Goal: Answer question/provide support: Participate in discussion

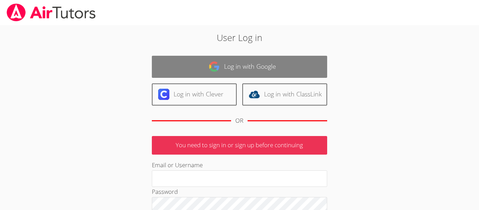
click at [183, 70] on link "Log in with Google" at bounding box center [239, 67] width 175 height 22
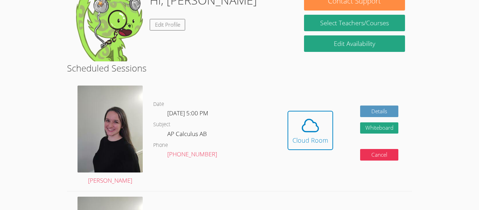
scroll to position [123, 0]
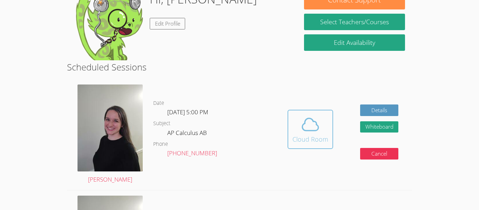
click at [313, 120] on icon at bounding box center [310, 125] width 20 height 20
click at [312, 117] on icon at bounding box center [310, 125] width 20 height 20
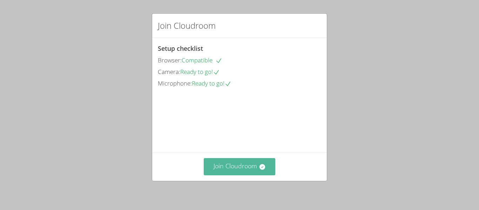
click at [263, 162] on button "Join Cloudroom" at bounding box center [240, 166] width 72 height 17
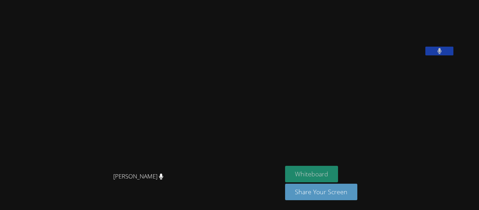
click at [318, 172] on button "Whiteboard" at bounding box center [311, 174] width 53 height 16
click at [441, 54] on icon at bounding box center [439, 51] width 4 height 6
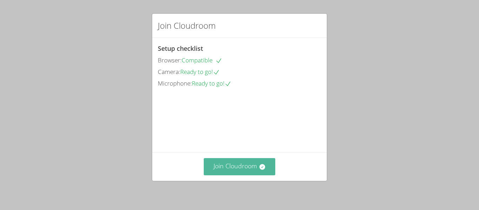
click at [242, 171] on button "Join Cloudroom" at bounding box center [240, 166] width 72 height 17
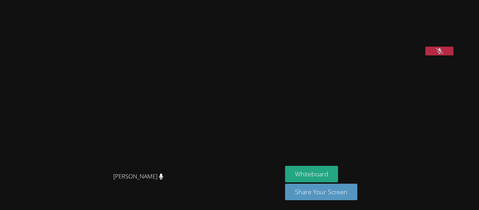
click at [453, 55] on button at bounding box center [439, 51] width 28 height 9
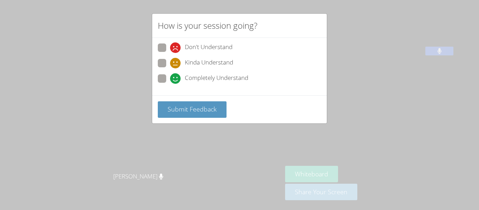
click at [170, 84] on span at bounding box center [170, 84] width 0 height 0
click at [170, 80] on input "Completely Understand" at bounding box center [173, 77] width 6 height 6
radio input "true"
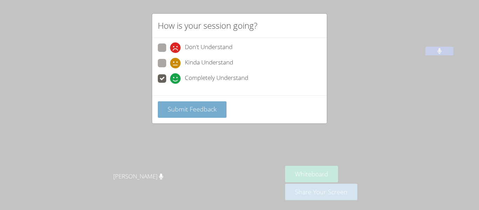
click at [165, 106] on button "Submit Feedback" at bounding box center [192, 109] width 69 height 16
